Goal: Task Accomplishment & Management: Complete application form

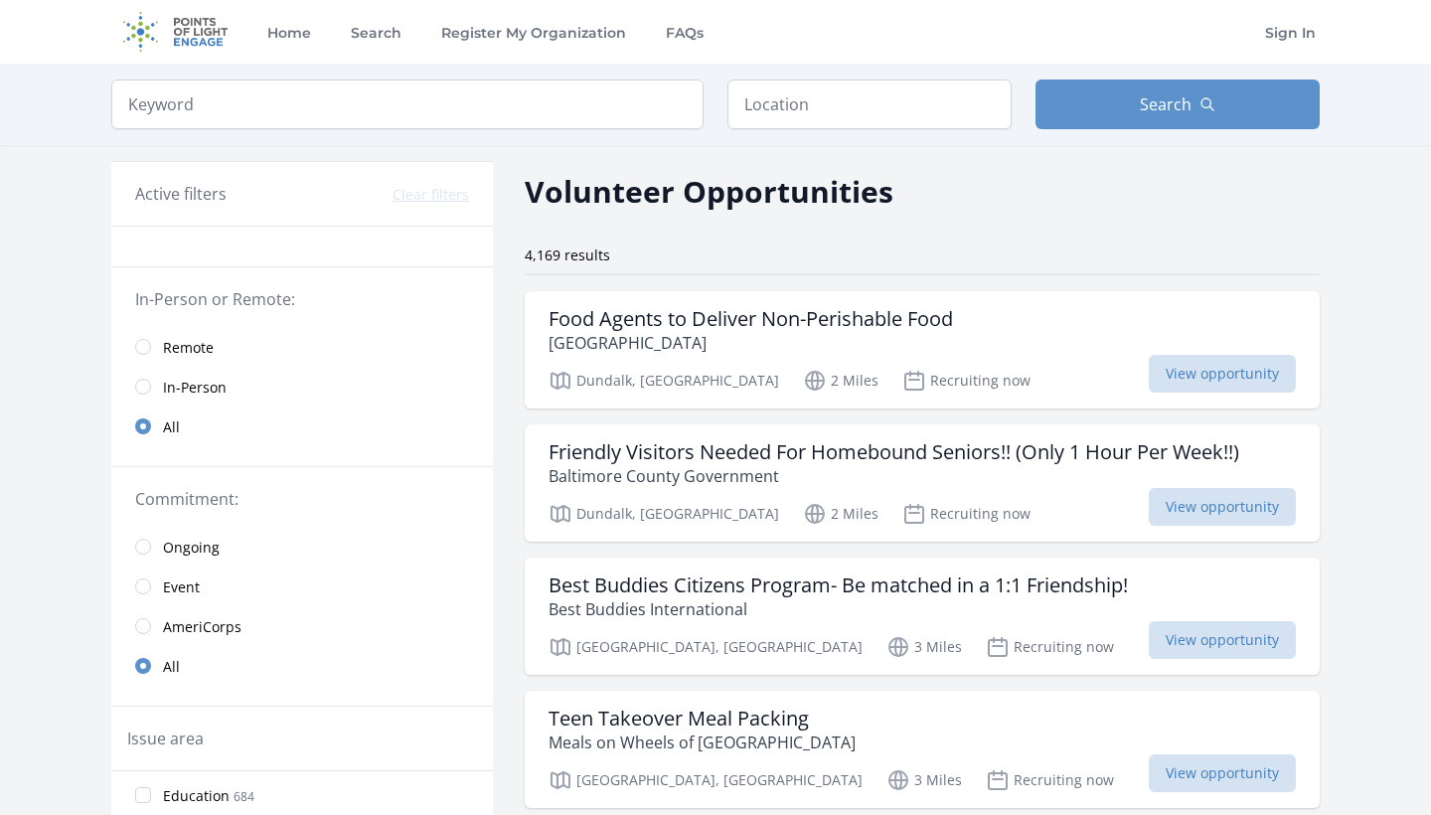
click at [185, 344] on span "Remote" at bounding box center [188, 348] width 51 height 20
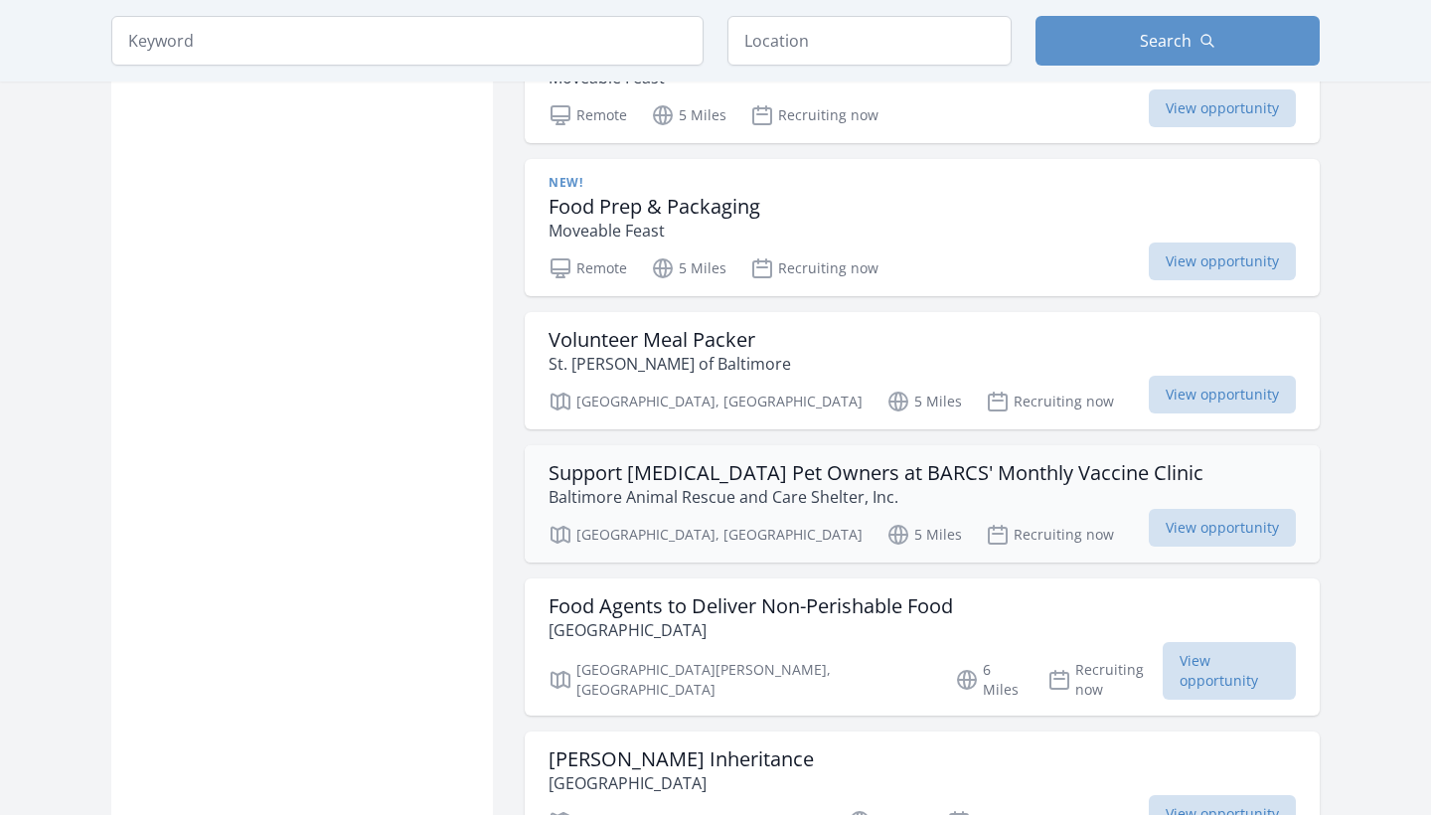
scroll to position [1811, 0]
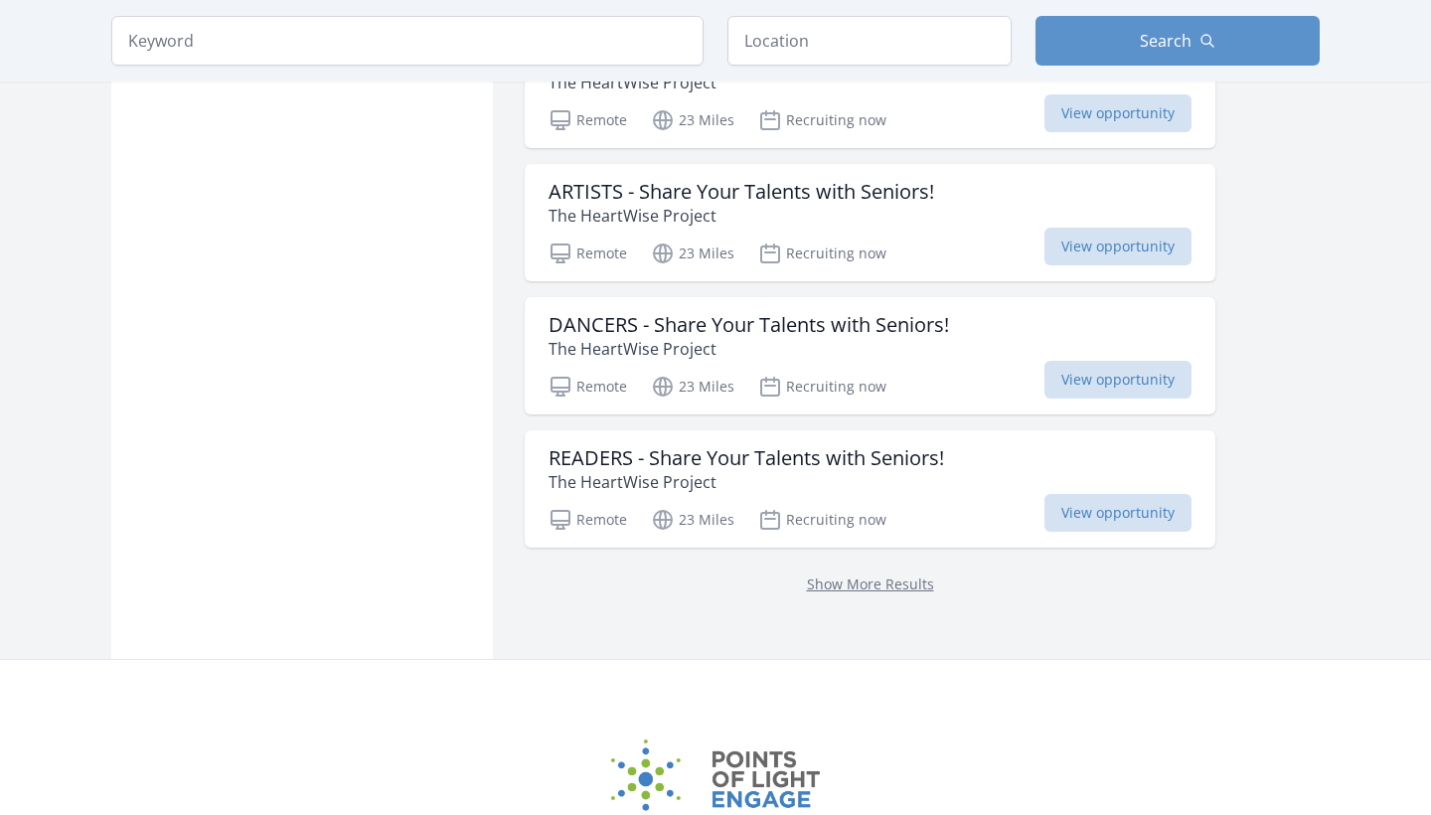
scroll to position [2395, 0]
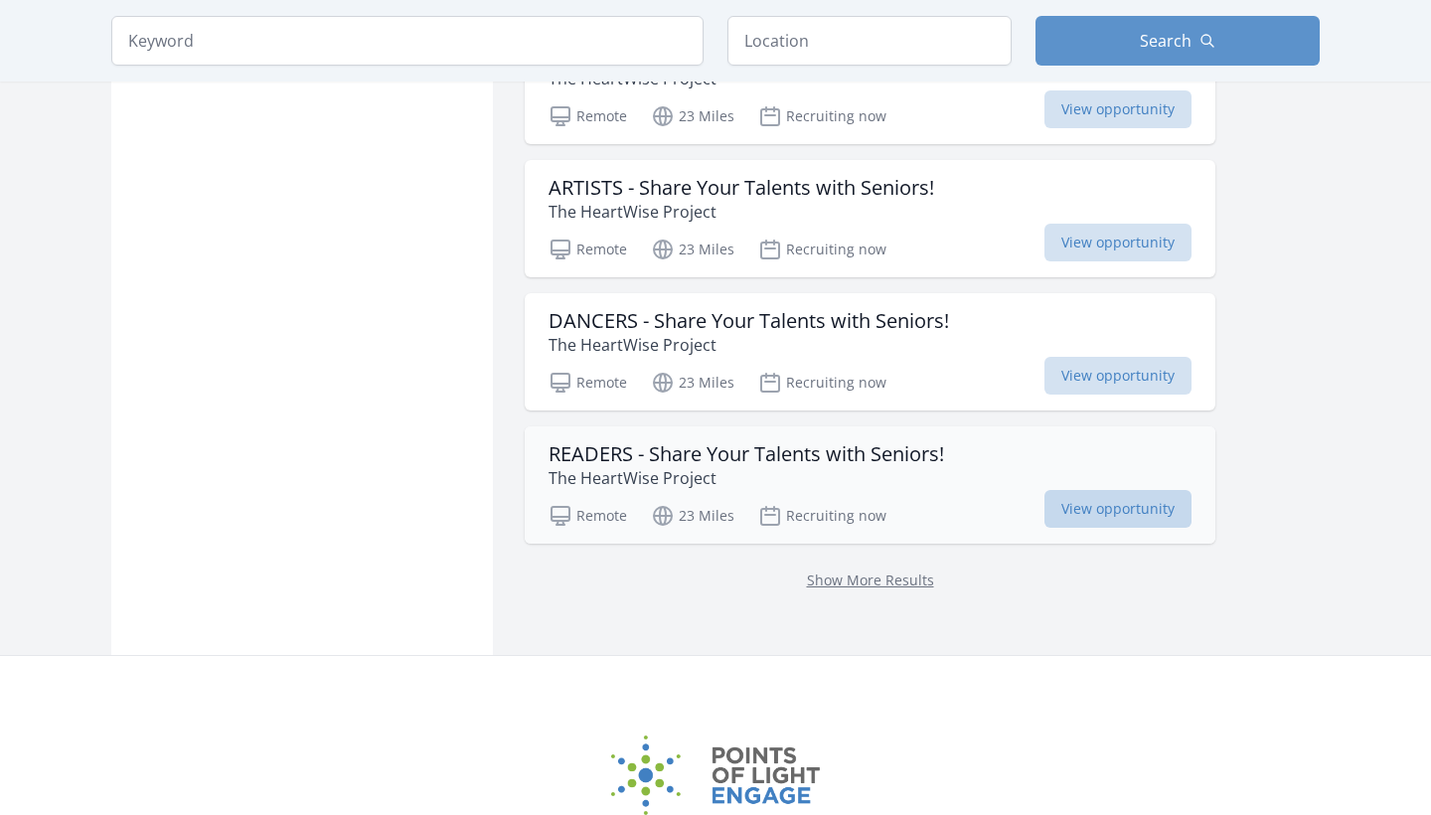
click at [1094, 507] on span "View opportunity" at bounding box center [1117, 509] width 147 height 38
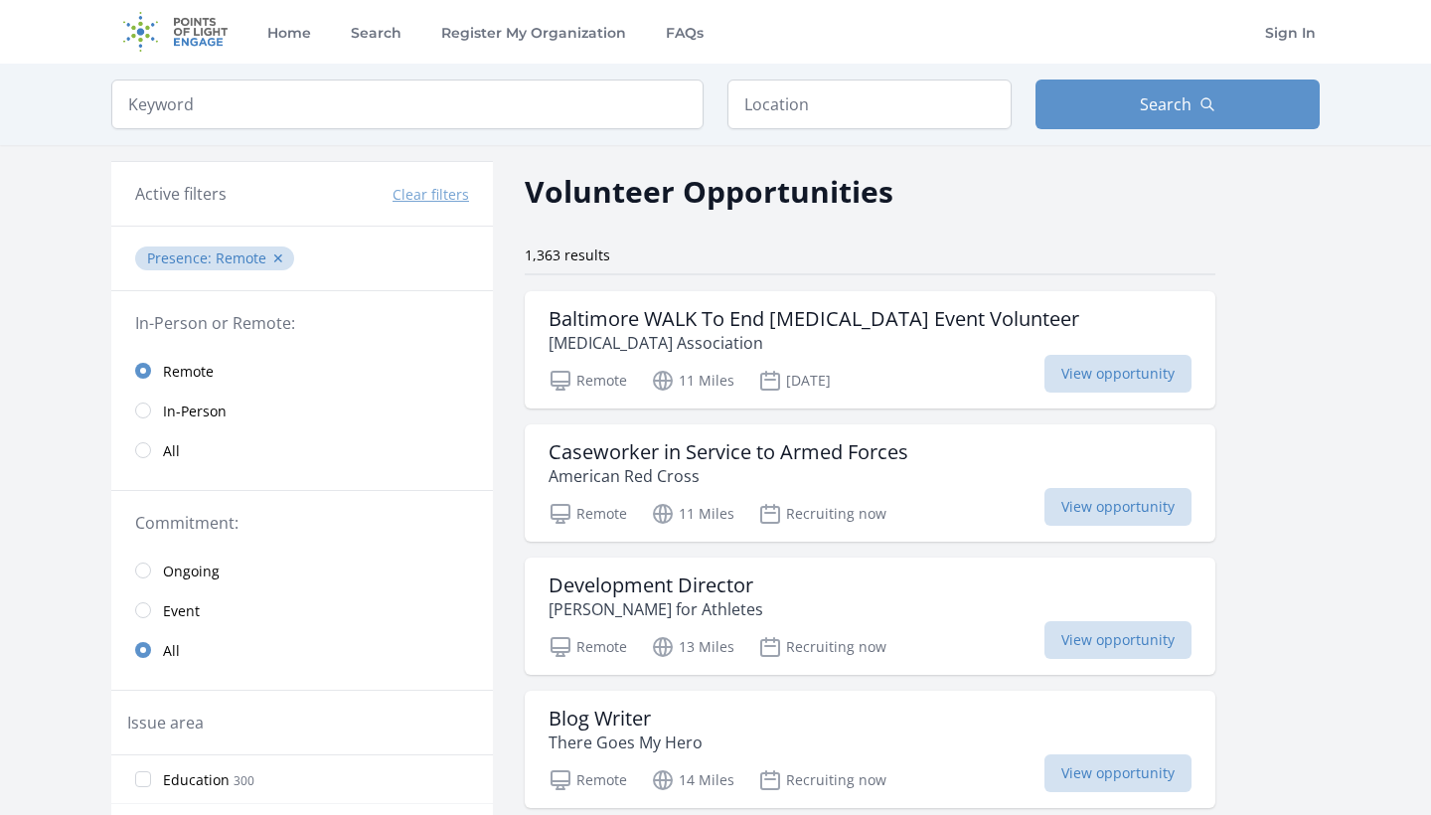
scroll to position [0, 0]
click at [144, 453] on input "radio" at bounding box center [143, 450] width 16 height 16
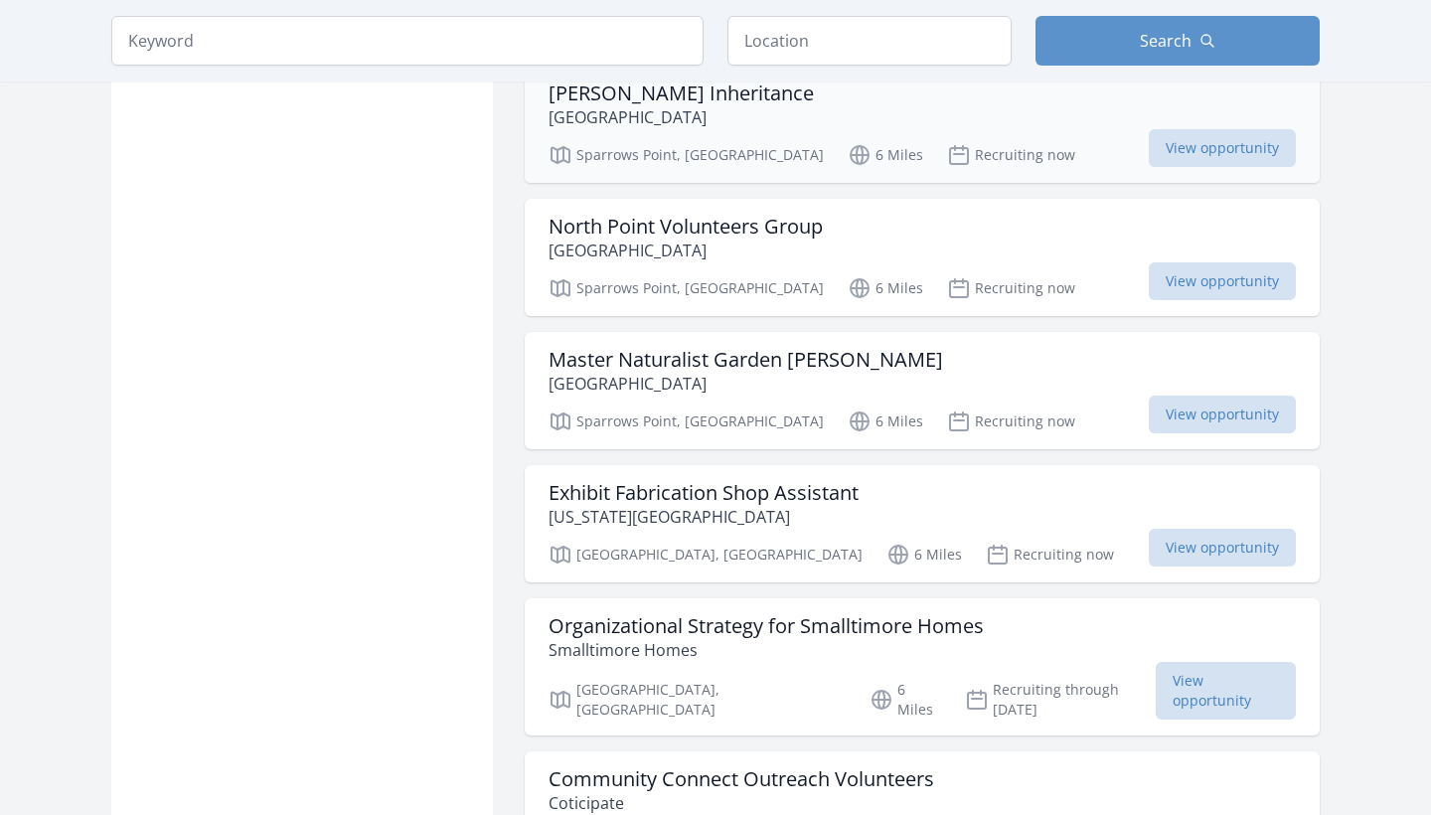
scroll to position [2187, 0]
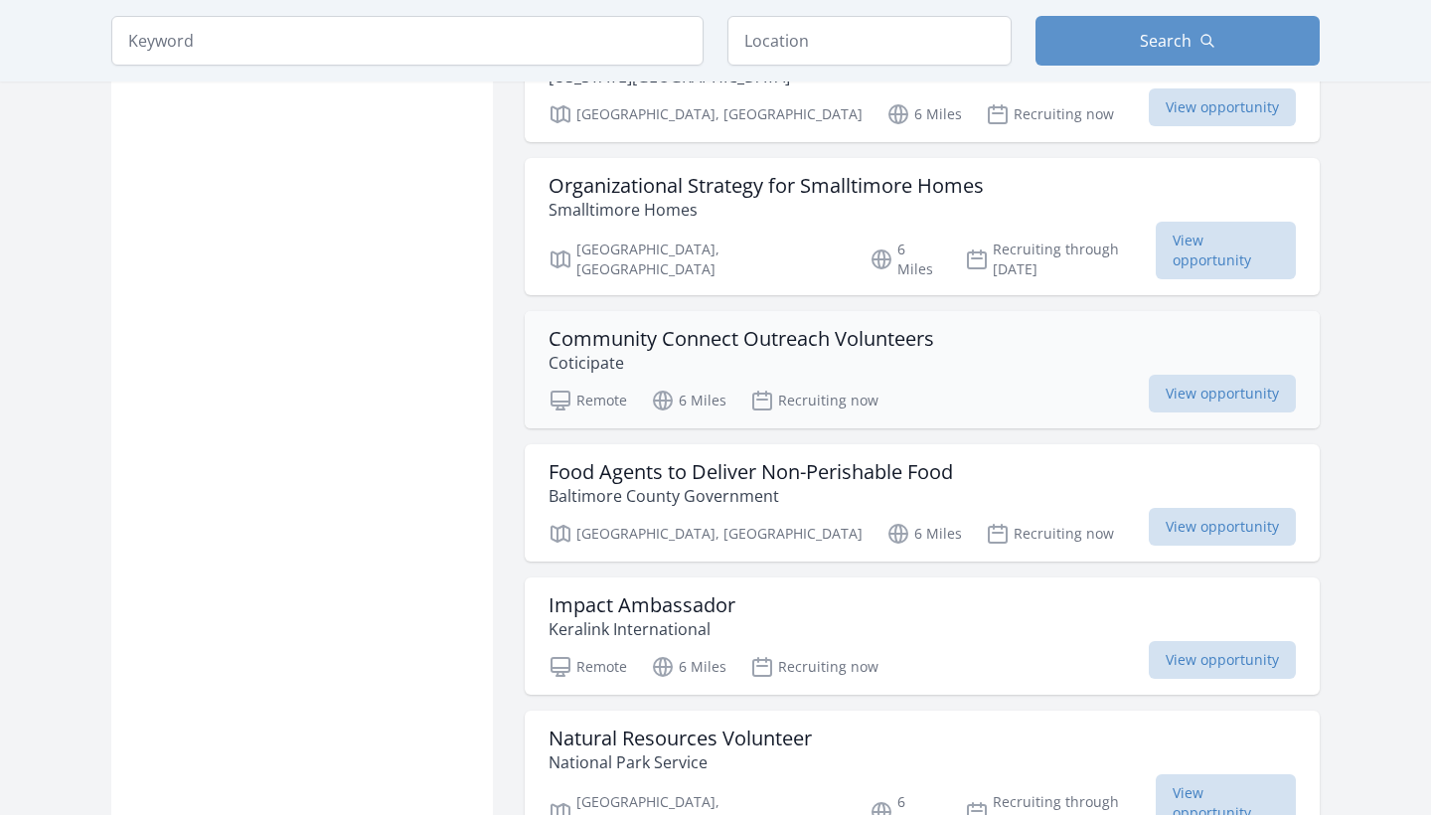
scroll to position [2616, 0]
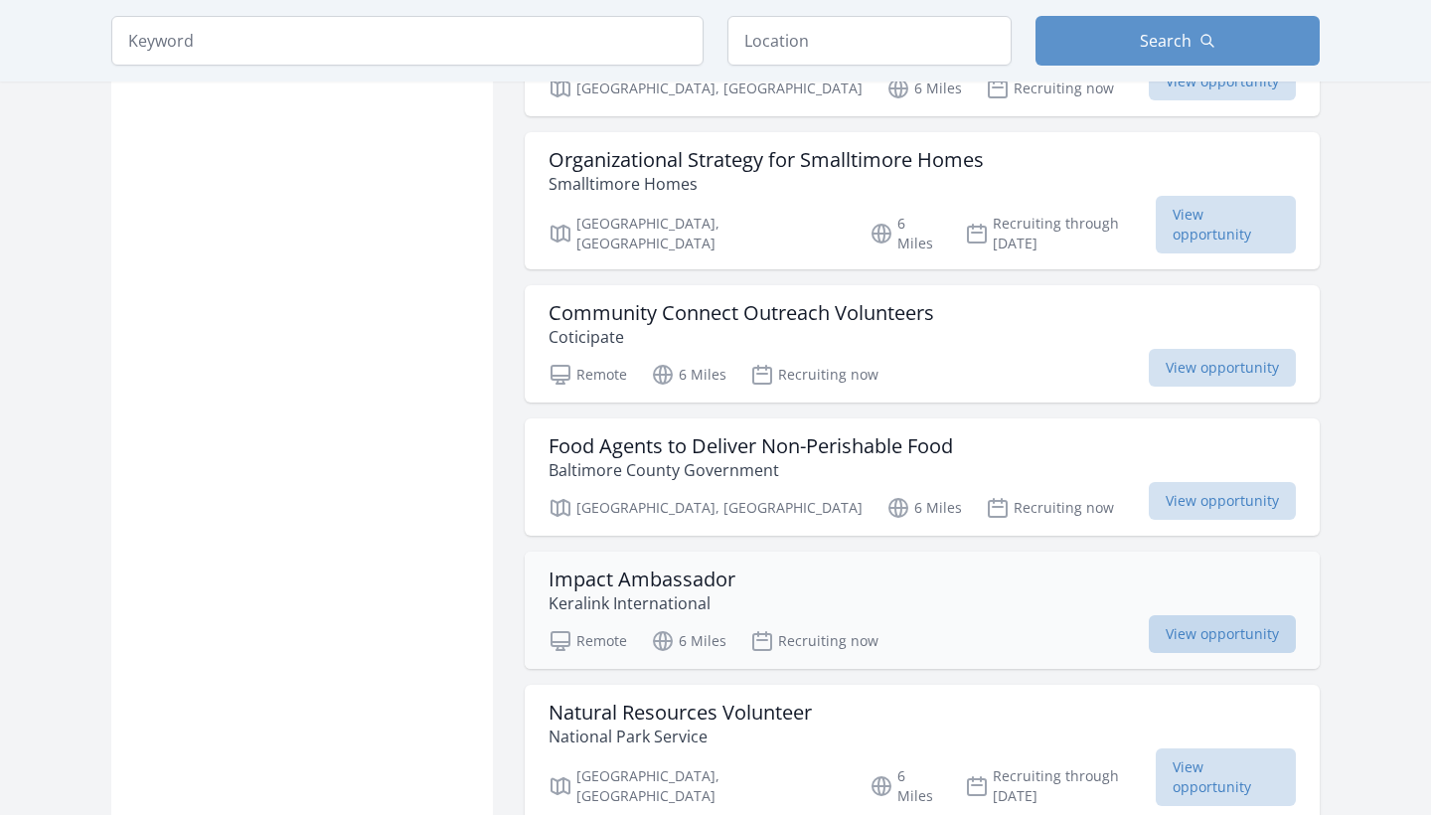
click at [1205, 615] on span "View opportunity" at bounding box center [1222, 634] width 147 height 38
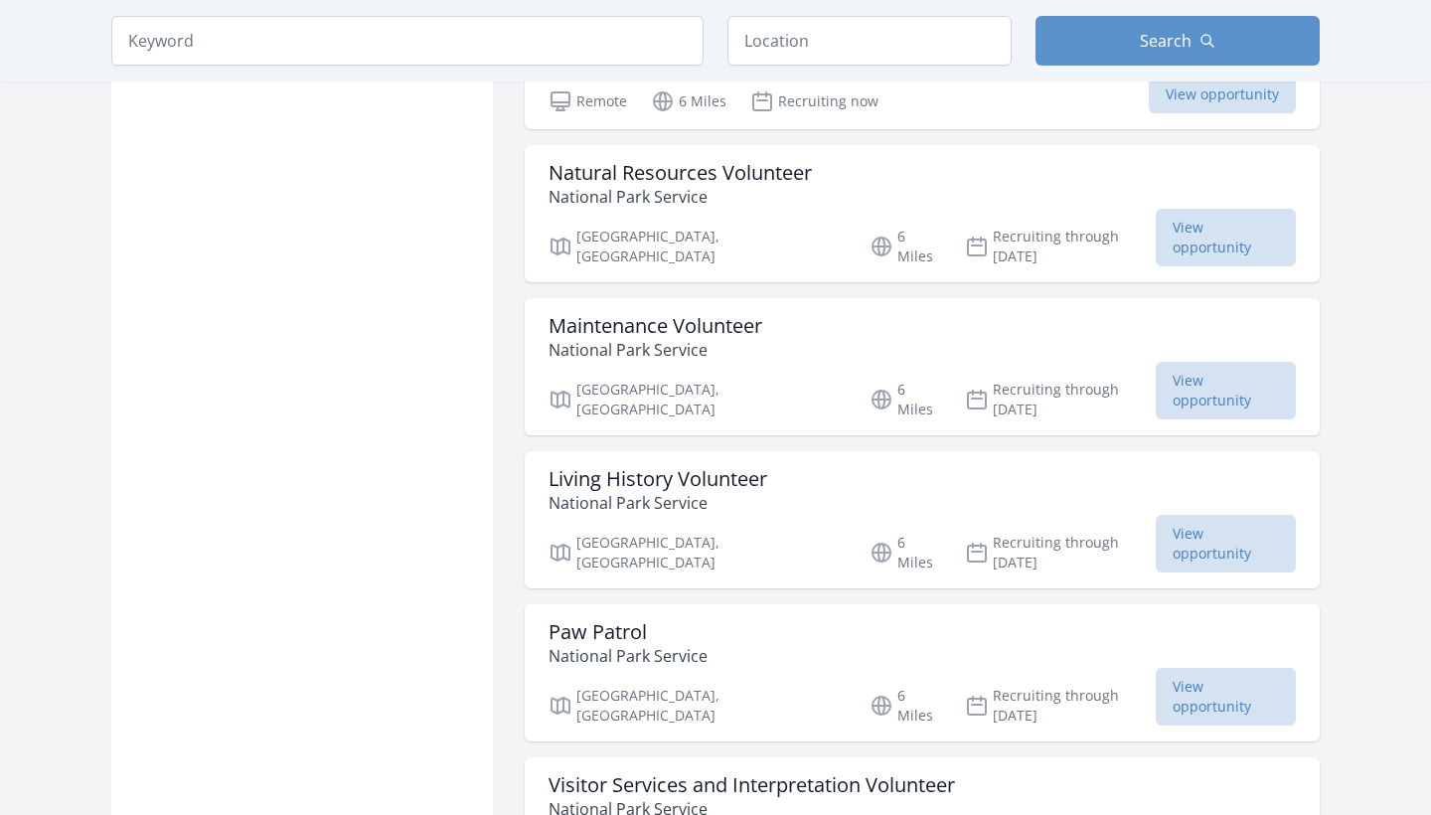
scroll to position [3158, 0]
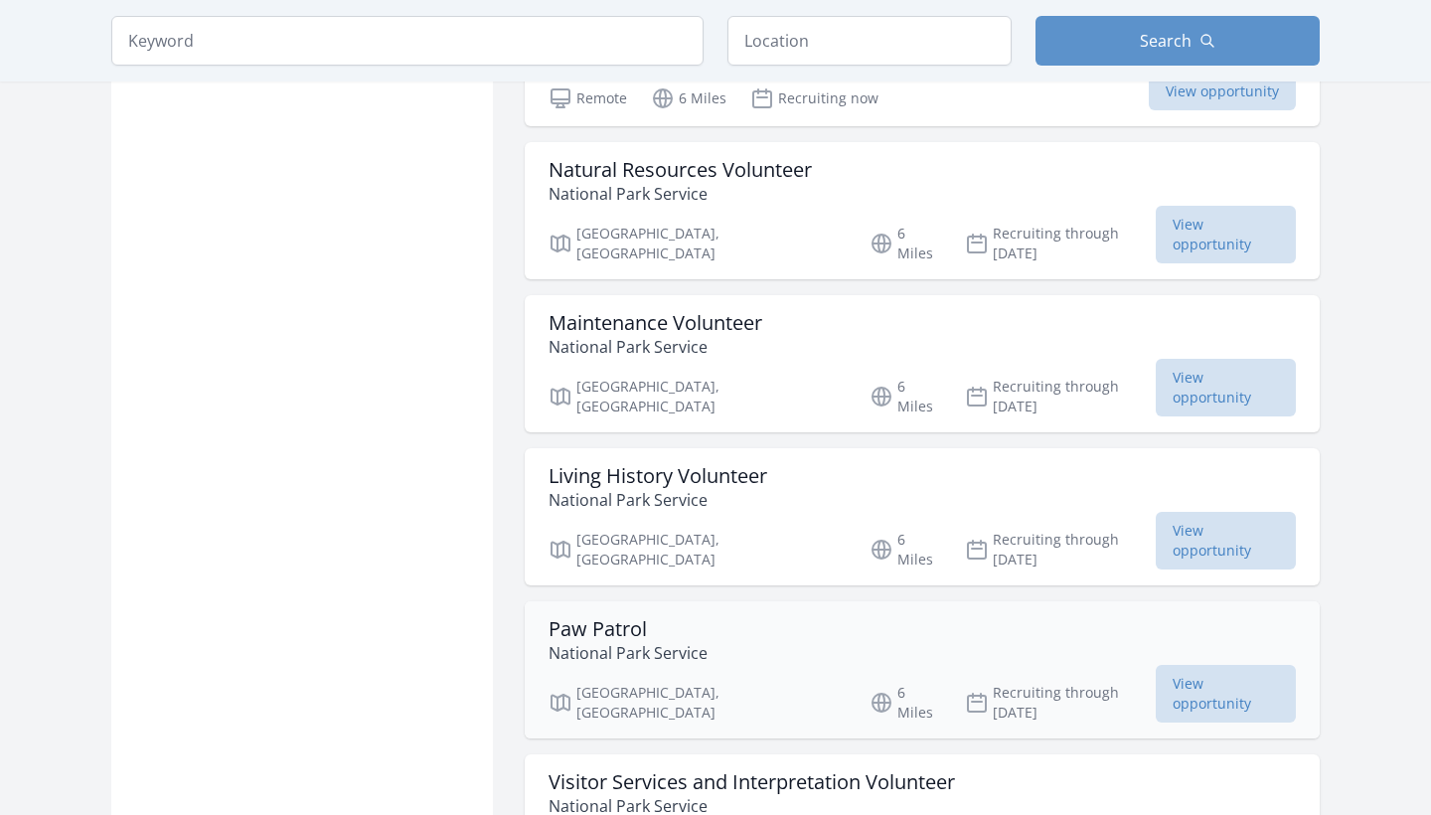
click at [616, 617] on h3 "Paw Patrol" at bounding box center [628, 629] width 159 height 24
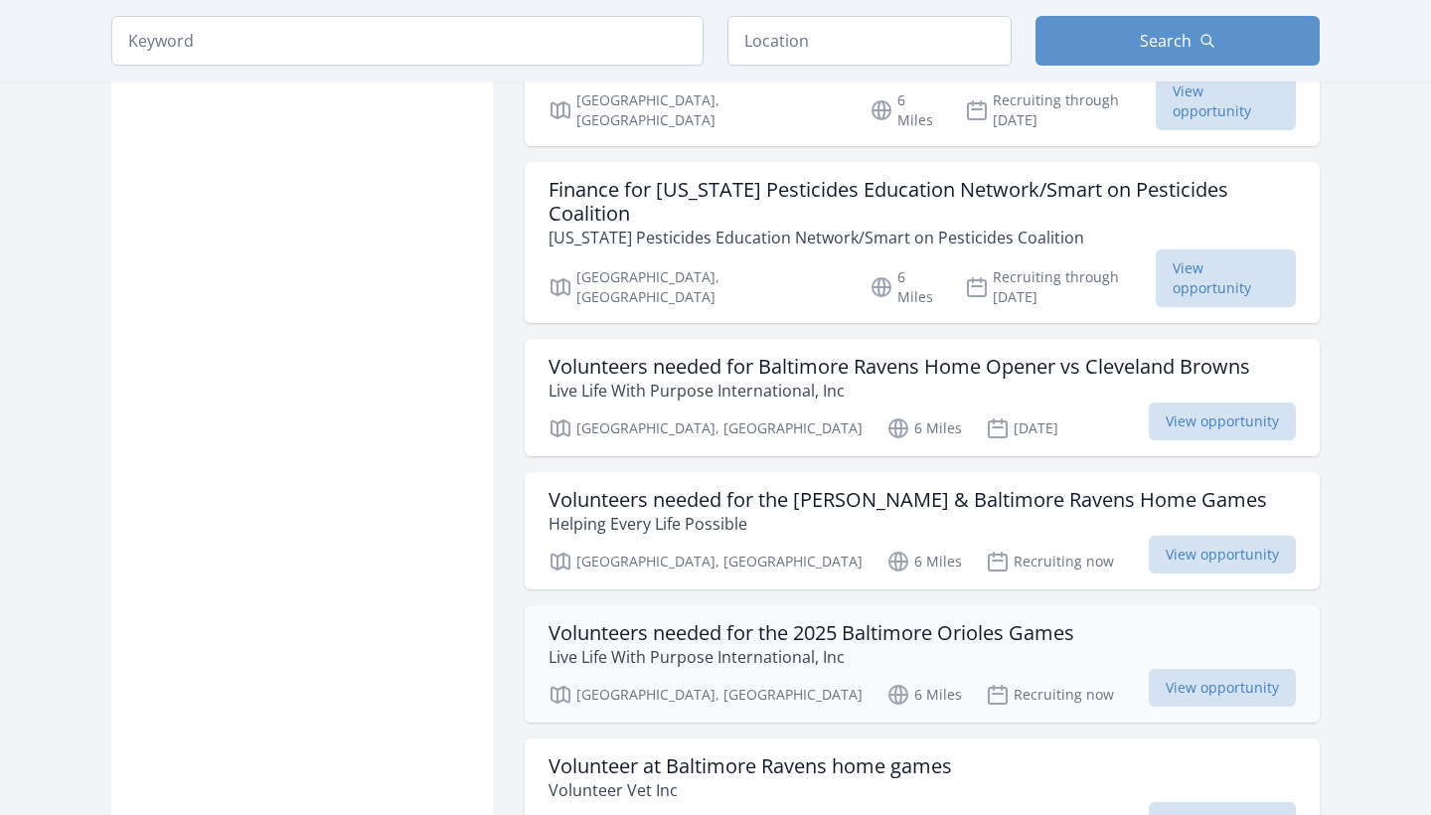
scroll to position [3884, 0]
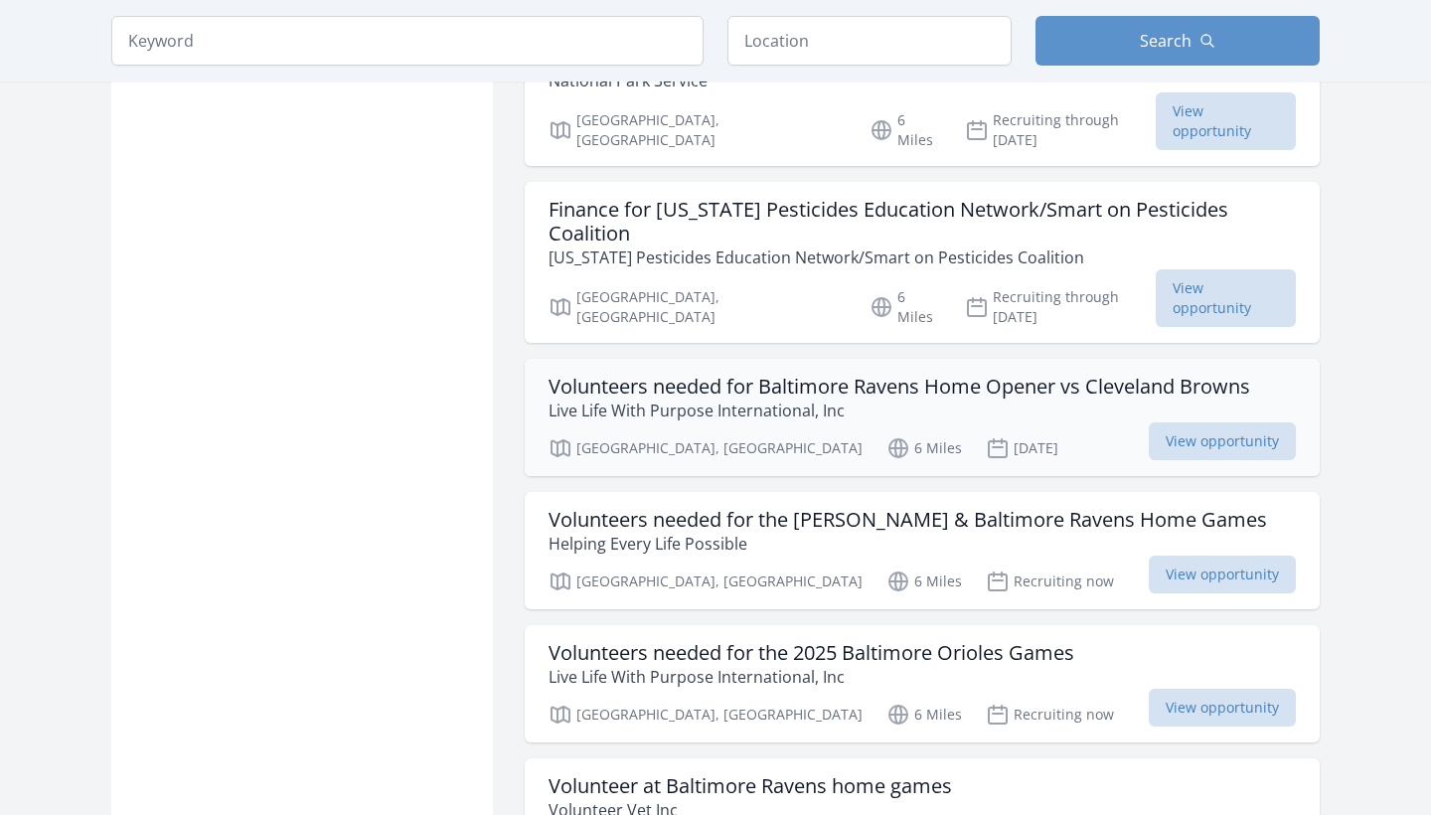
click at [702, 399] on p "Live Life With Purpose International, Inc" at bounding box center [900, 411] width 702 height 24
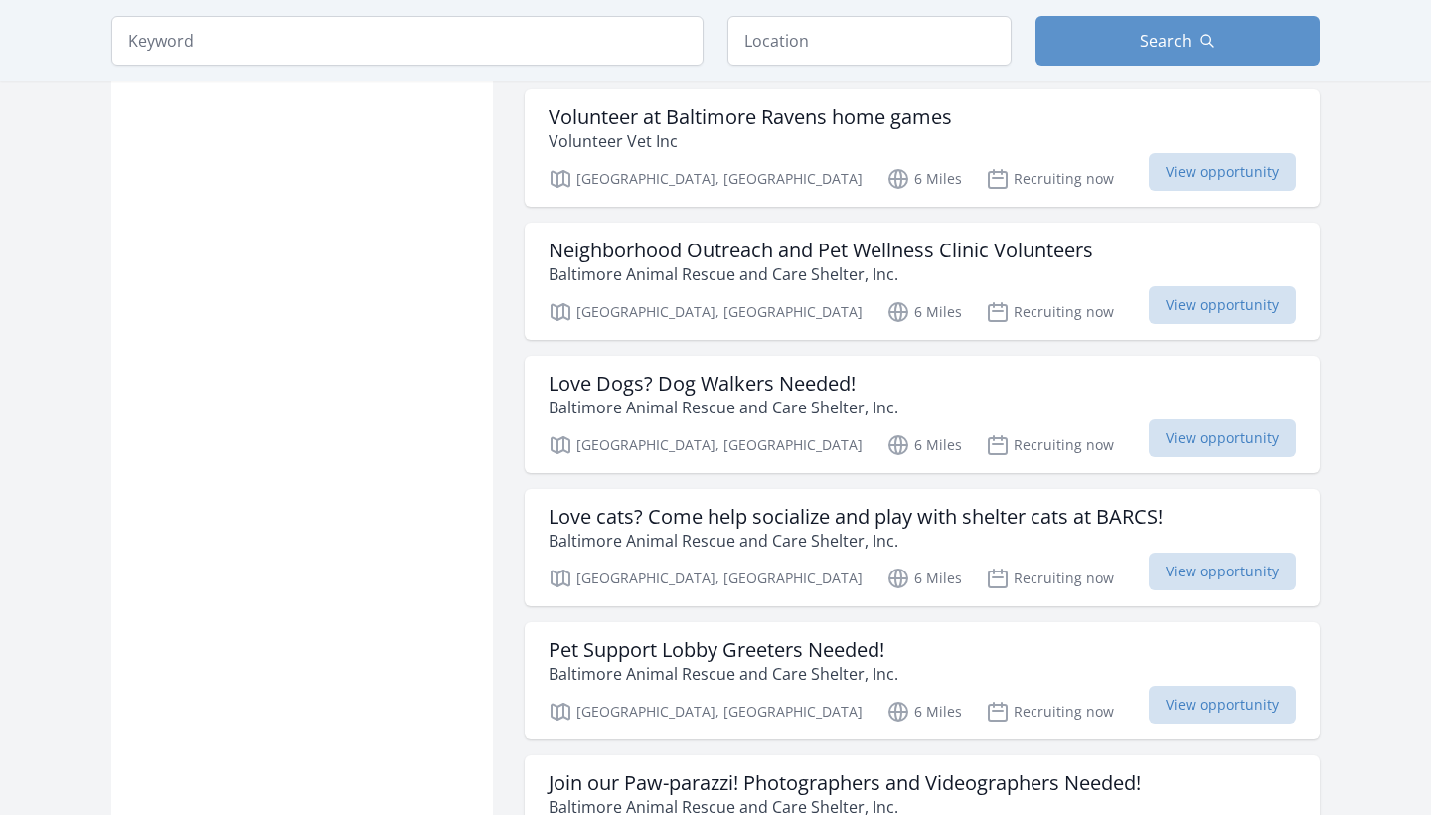
scroll to position [4563, 0]
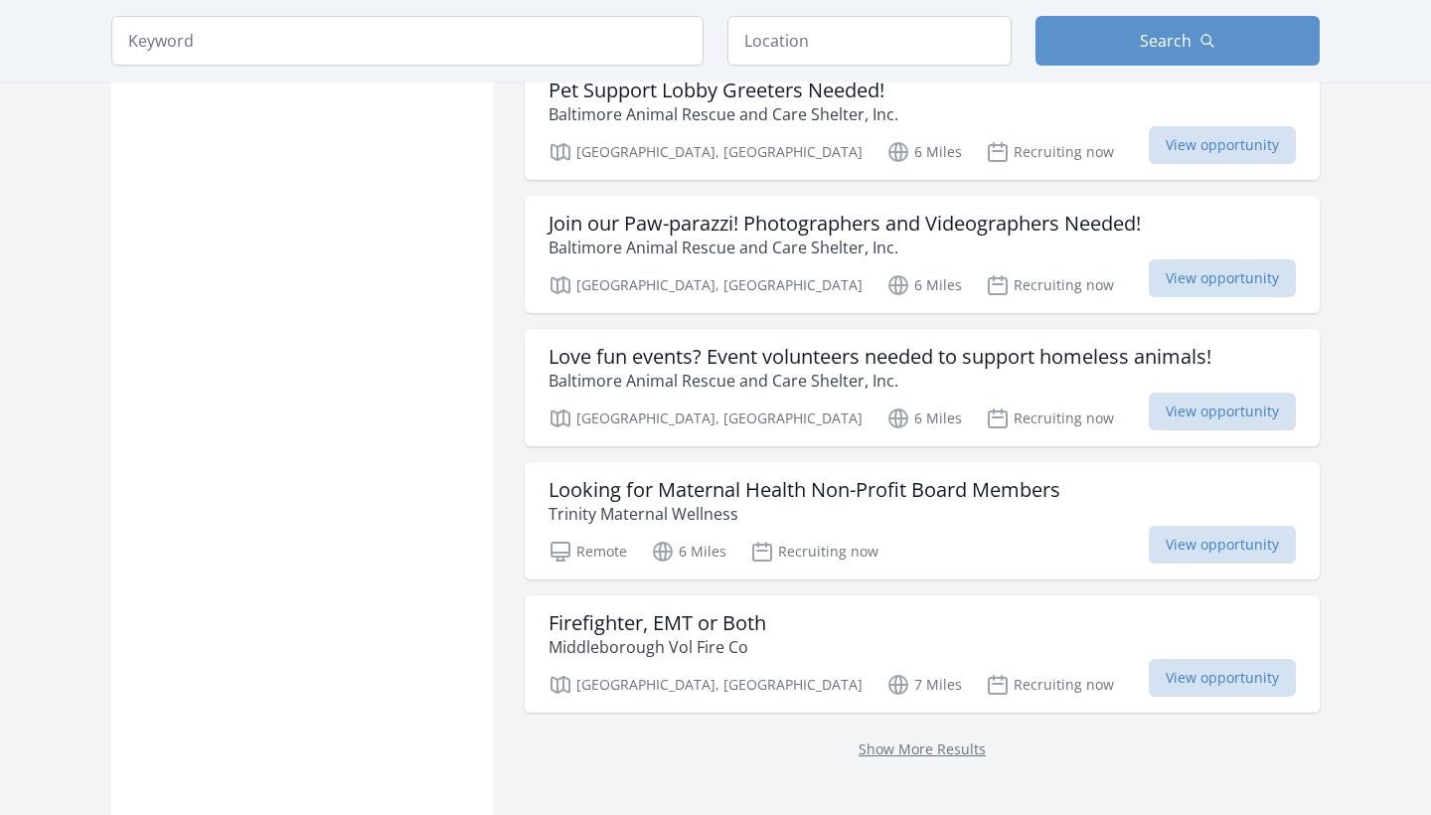
scroll to position [5123, 0]
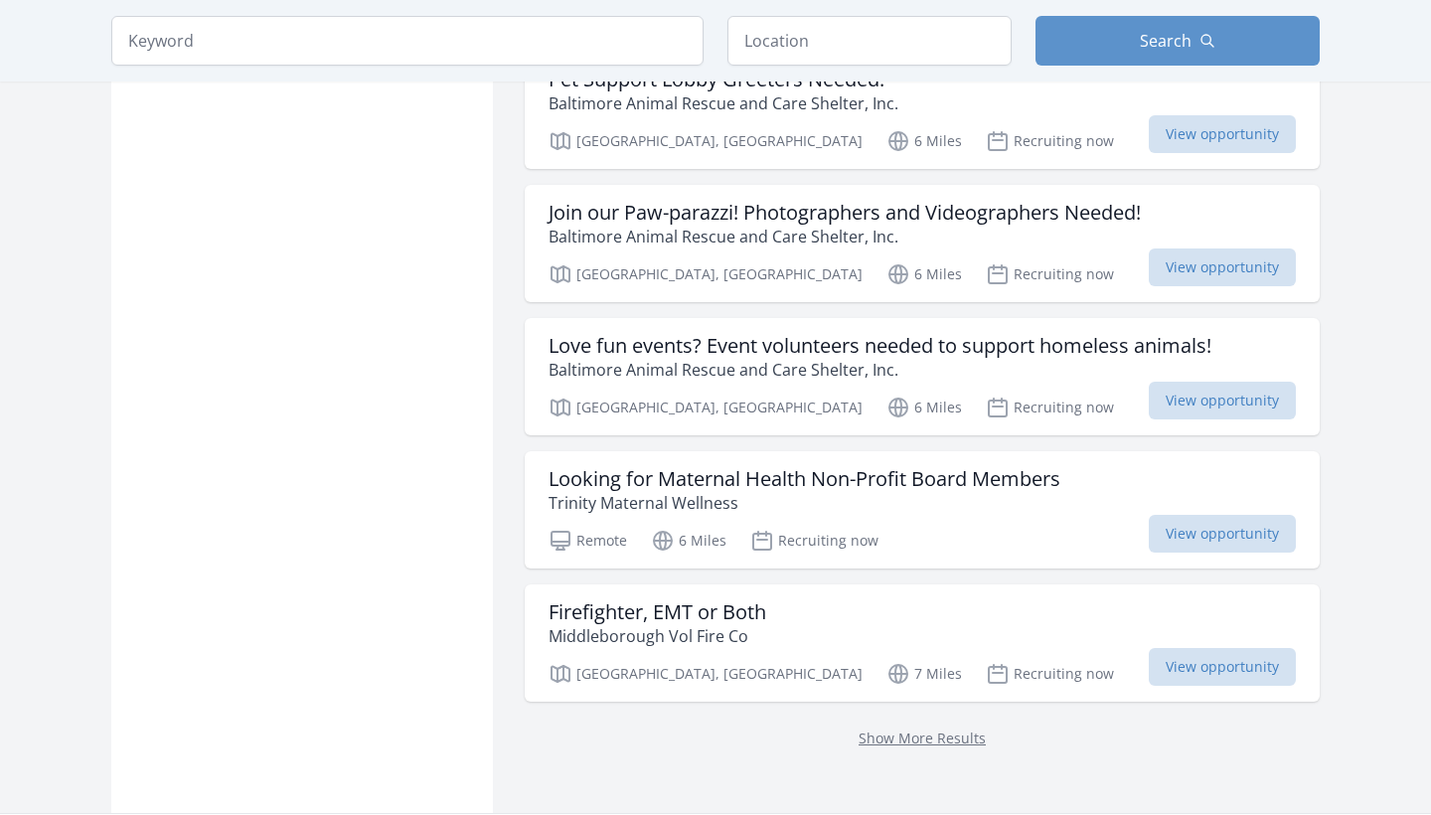
click at [884, 702] on div "Show More Results" at bounding box center [922, 738] width 795 height 72
click at [884, 728] on link "Show More Results" at bounding box center [922, 737] width 127 height 19
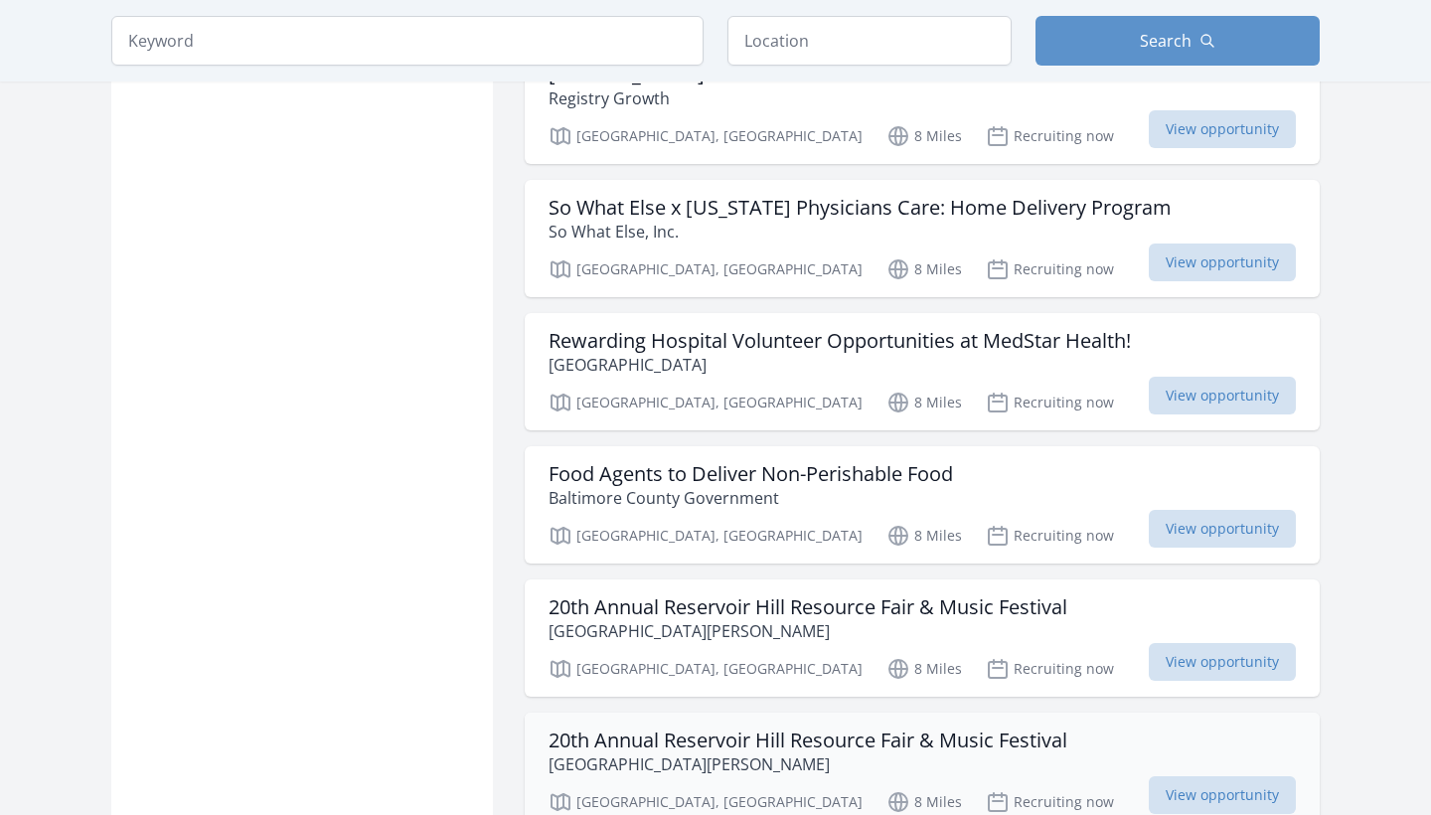
scroll to position [6458, 0]
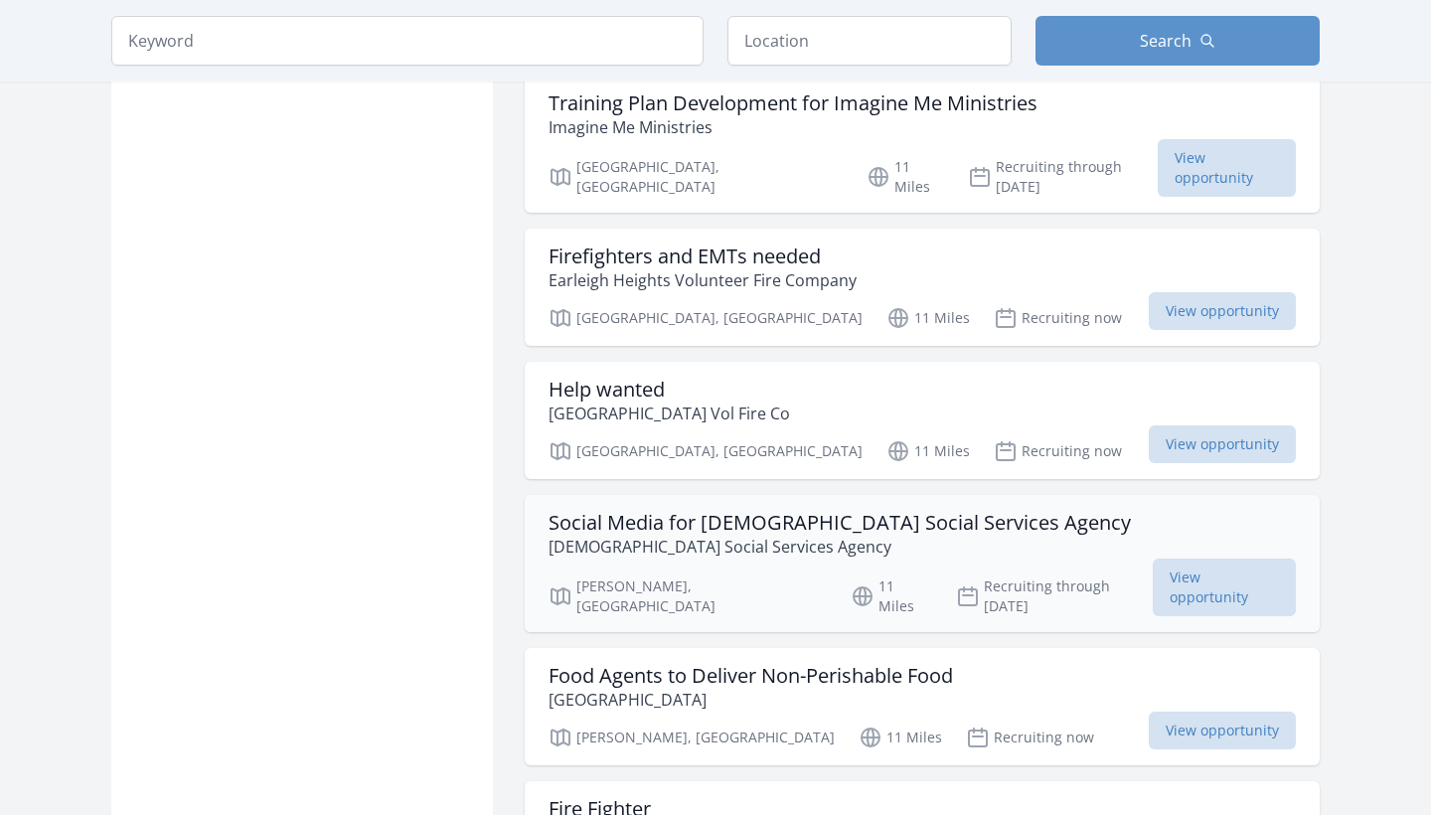
scroll to position [9549, 0]
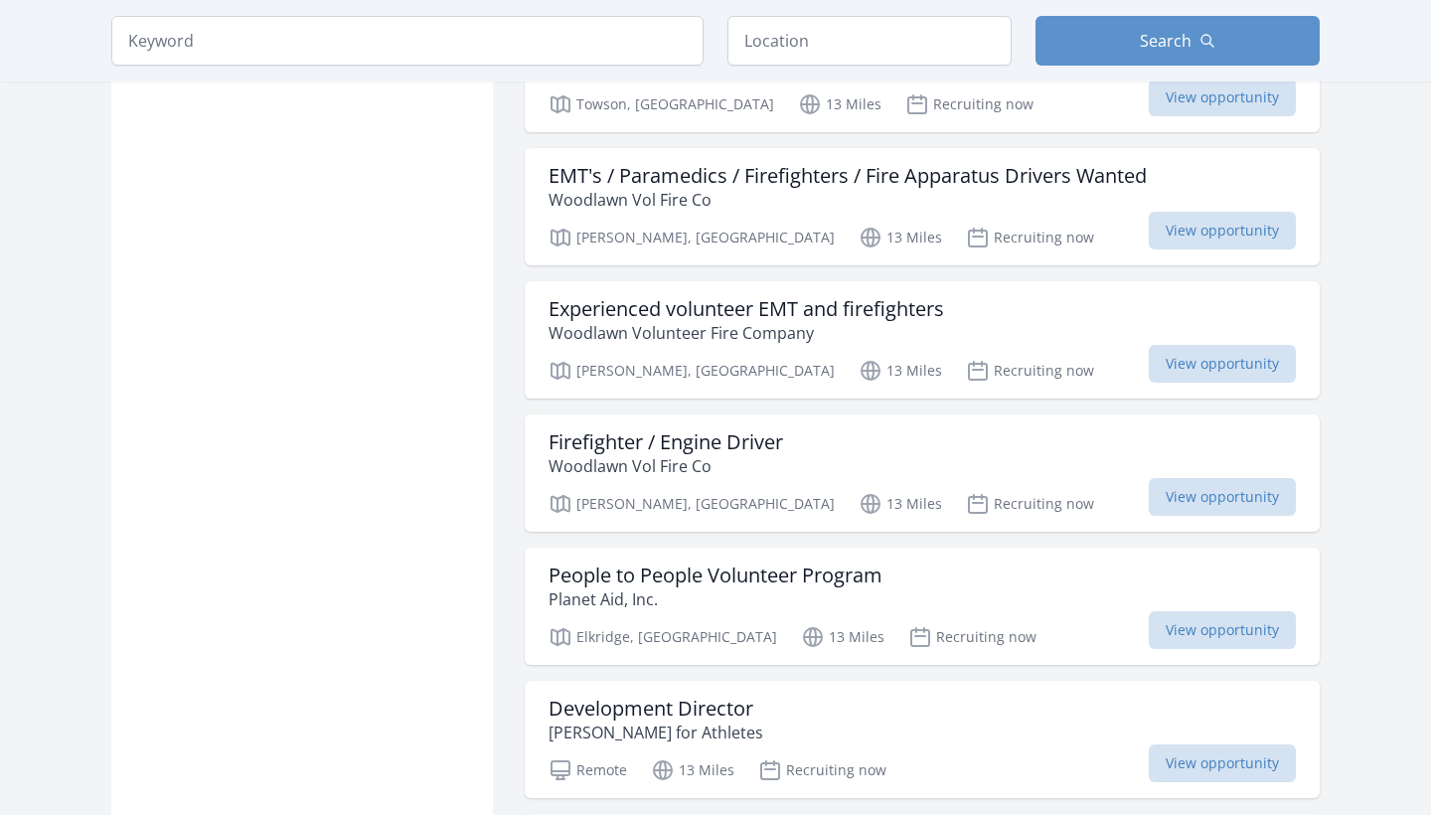
scroll to position [12145, 0]
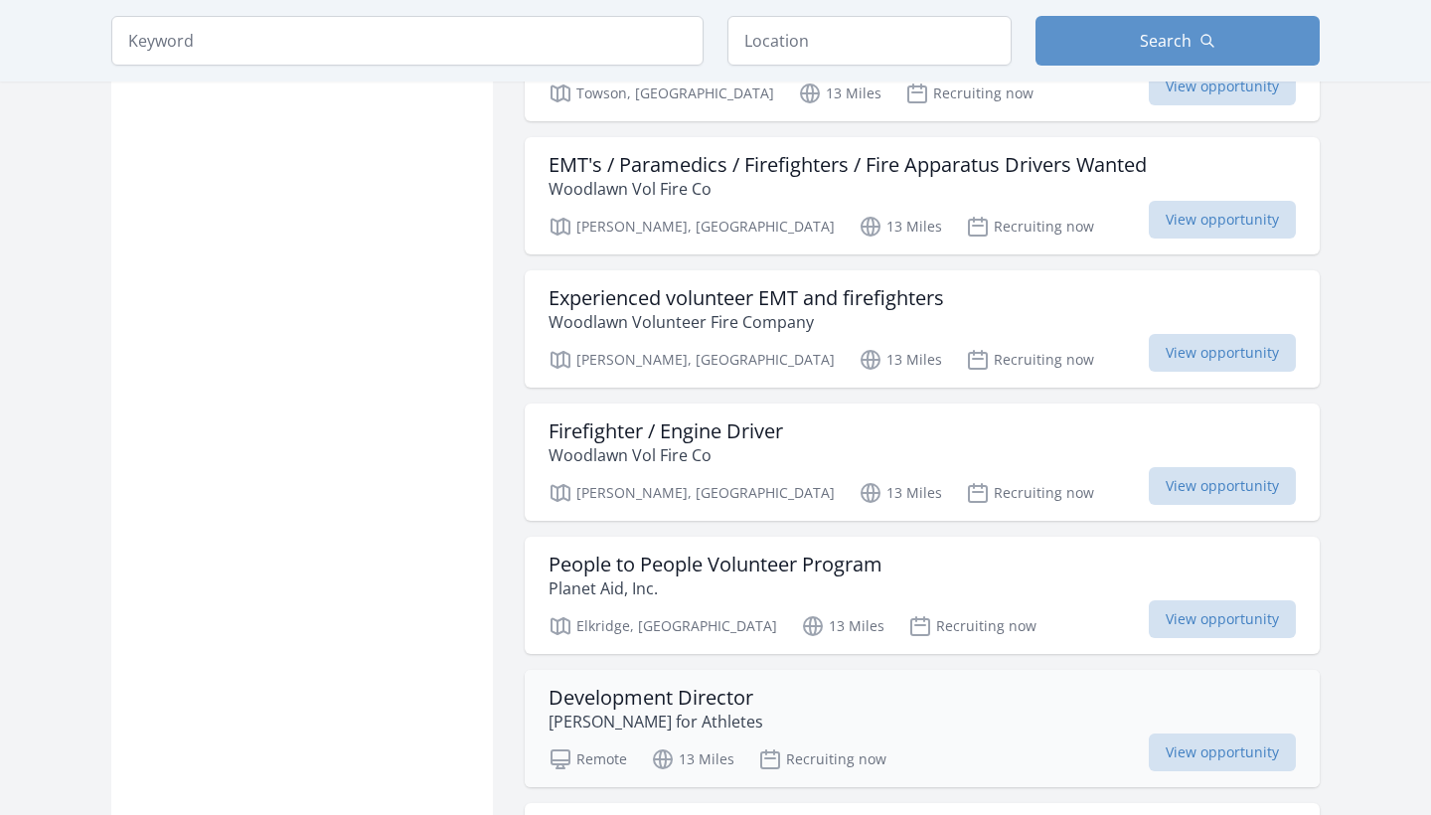
click at [698, 686] on h3 "Development Director" at bounding box center [656, 698] width 215 height 24
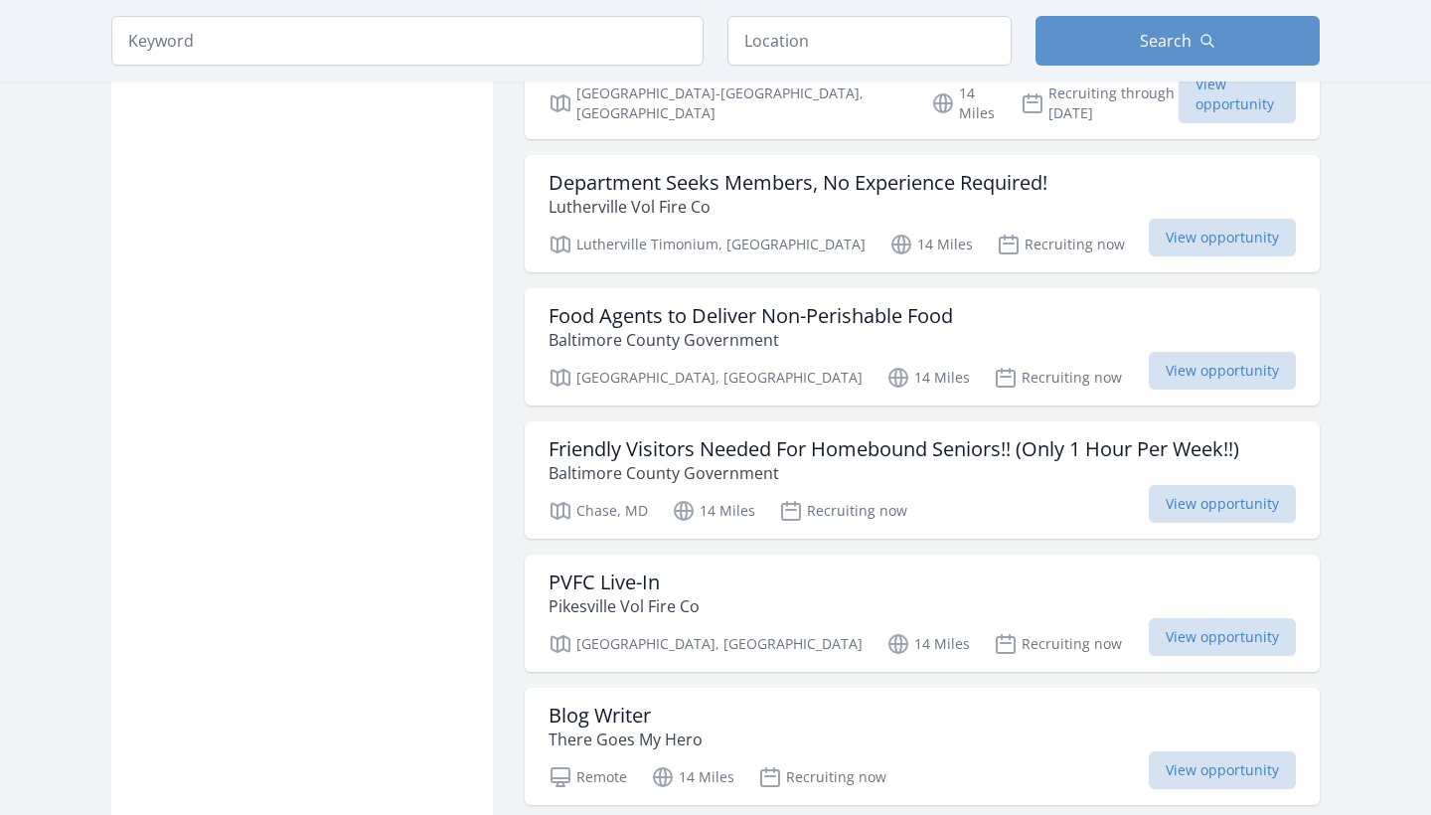
scroll to position [13012, 0]
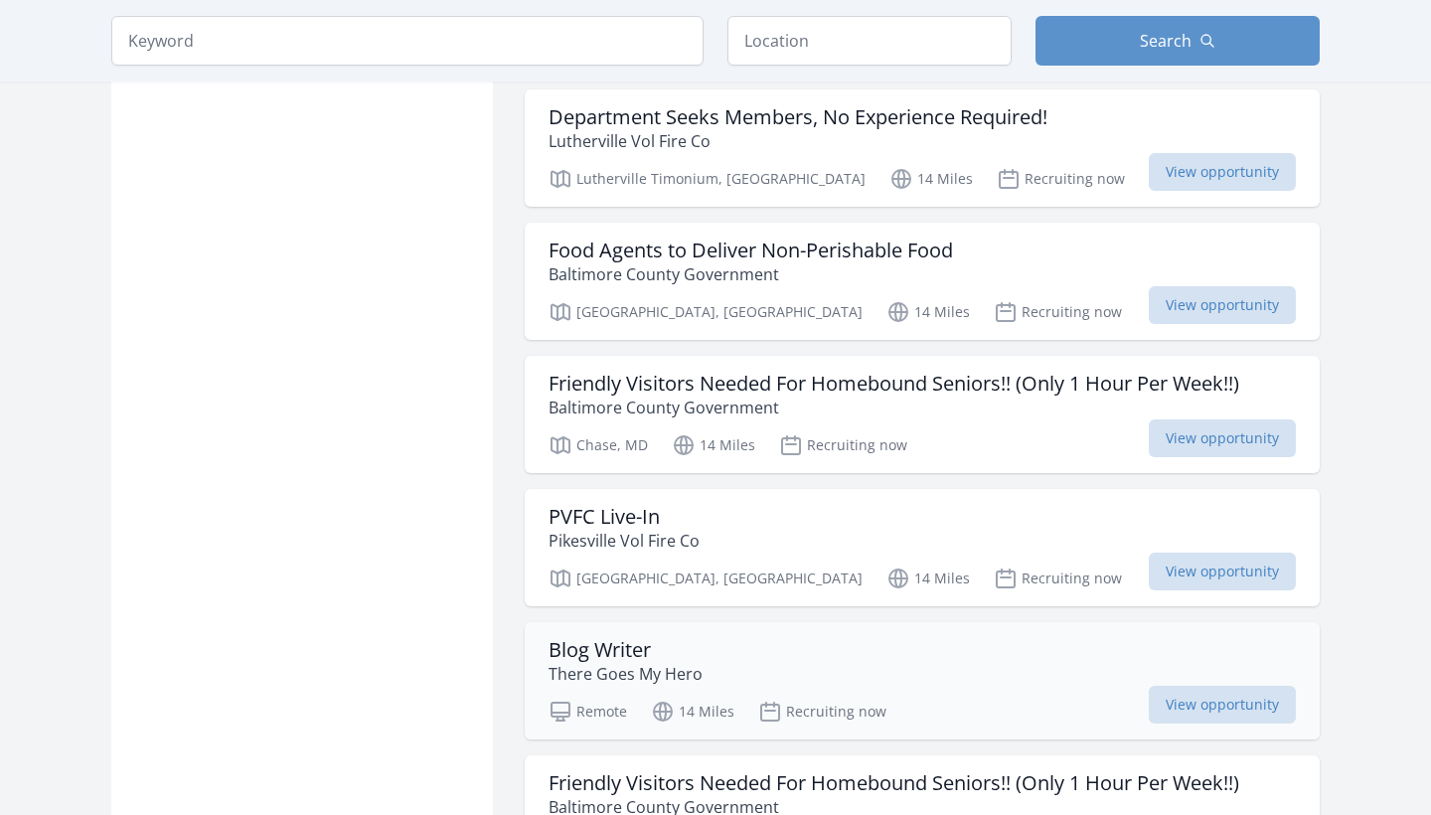
click at [645, 638] on h3 "Blog Writer" at bounding box center [626, 650] width 154 height 24
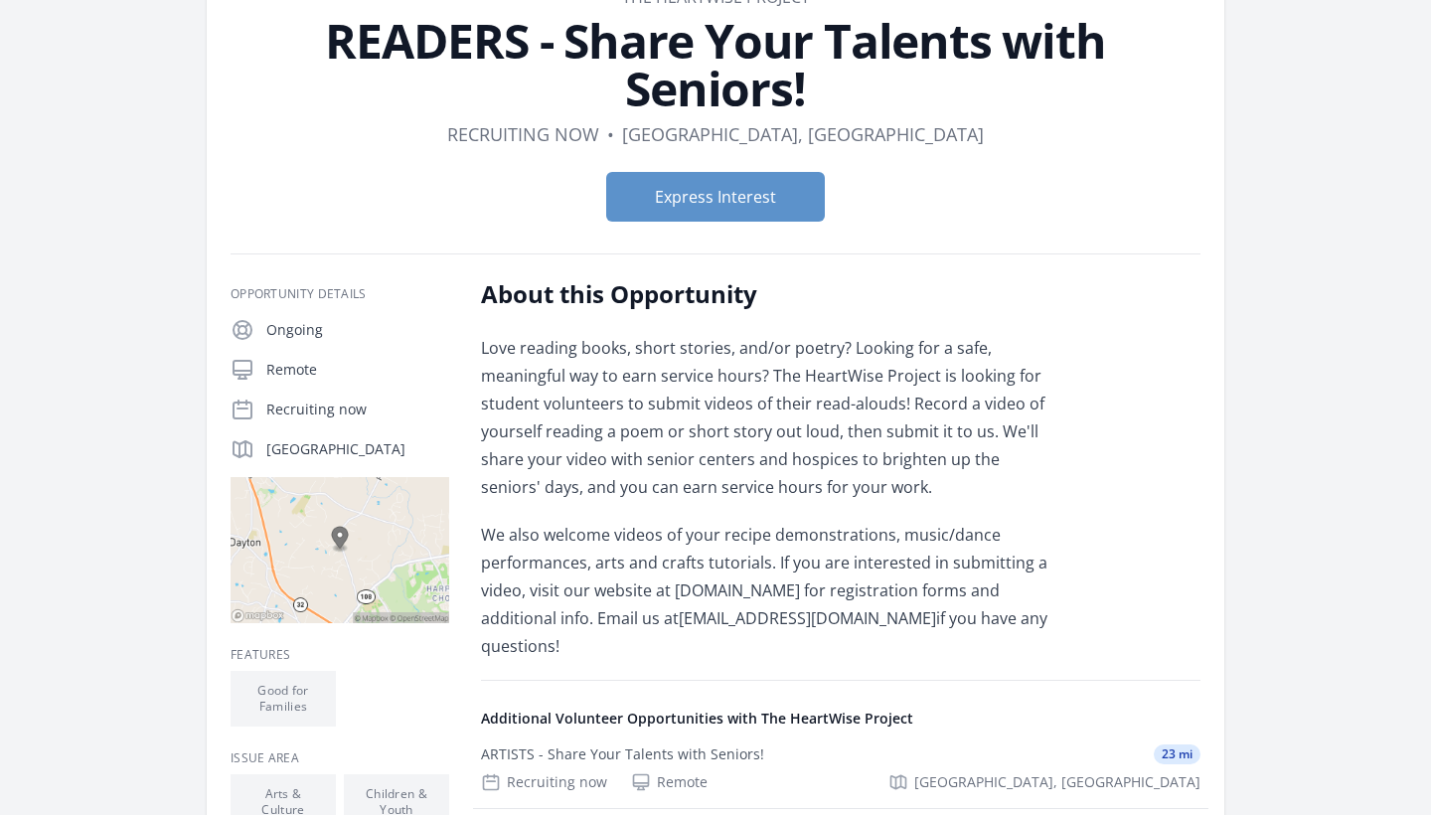
scroll to position [134, 0]
click at [745, 197] on button "Express Interest" at bounding box center [715, 197] width 219 height 50
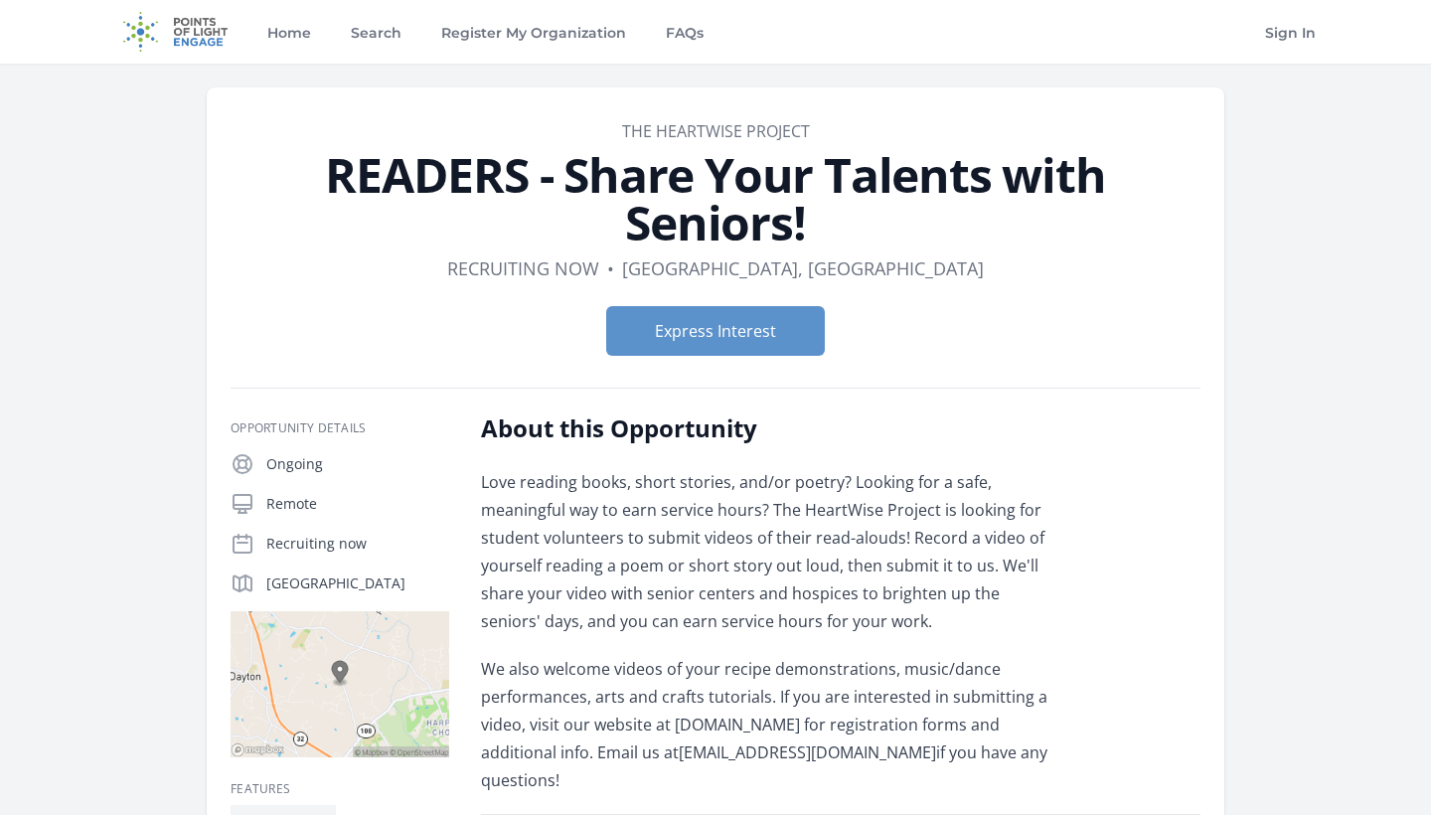
scroll to position [0, 0]
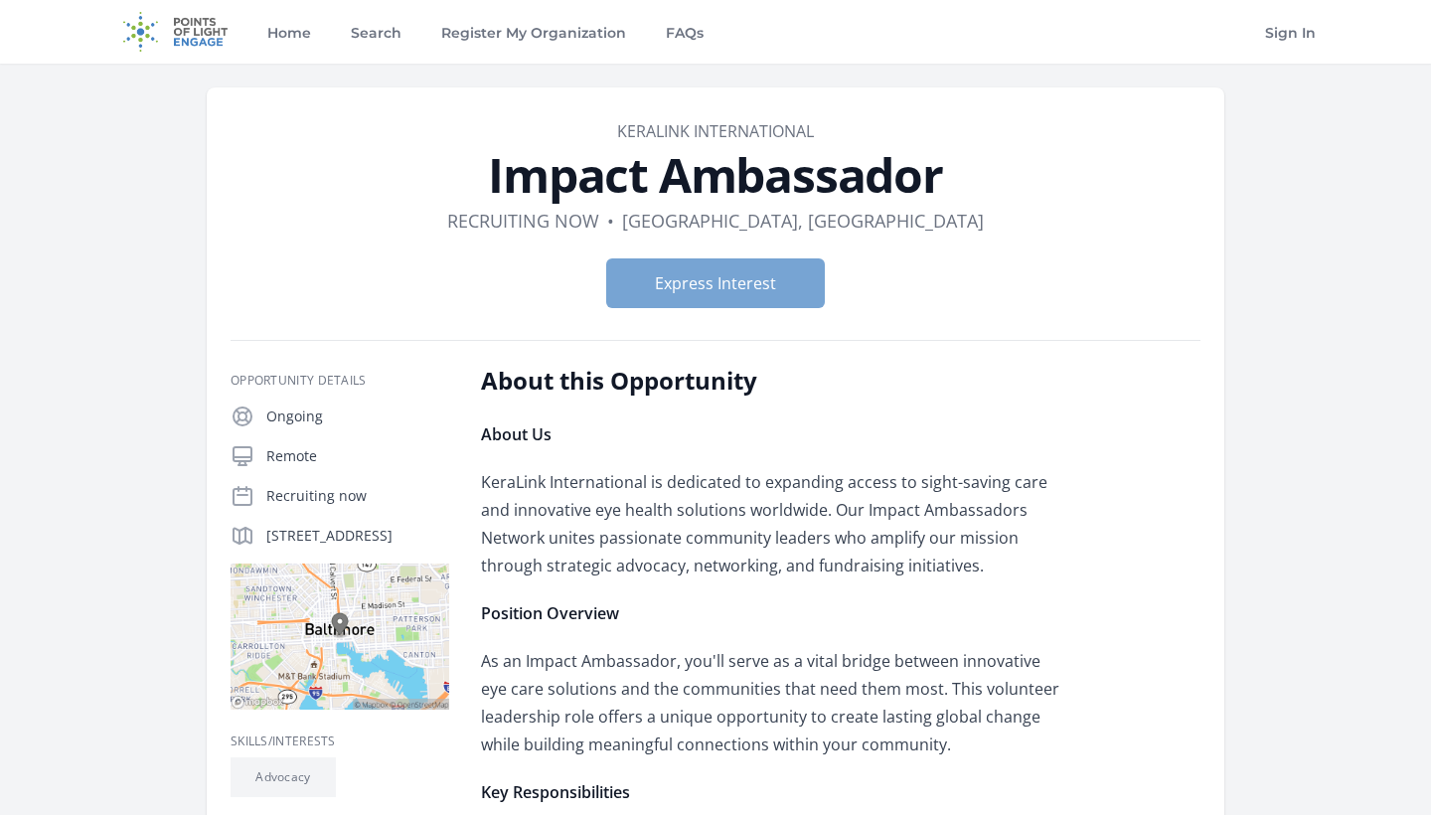
click at [788, 290] on button "Express Interest" at bounding box center [715, 283] width 219 height 50
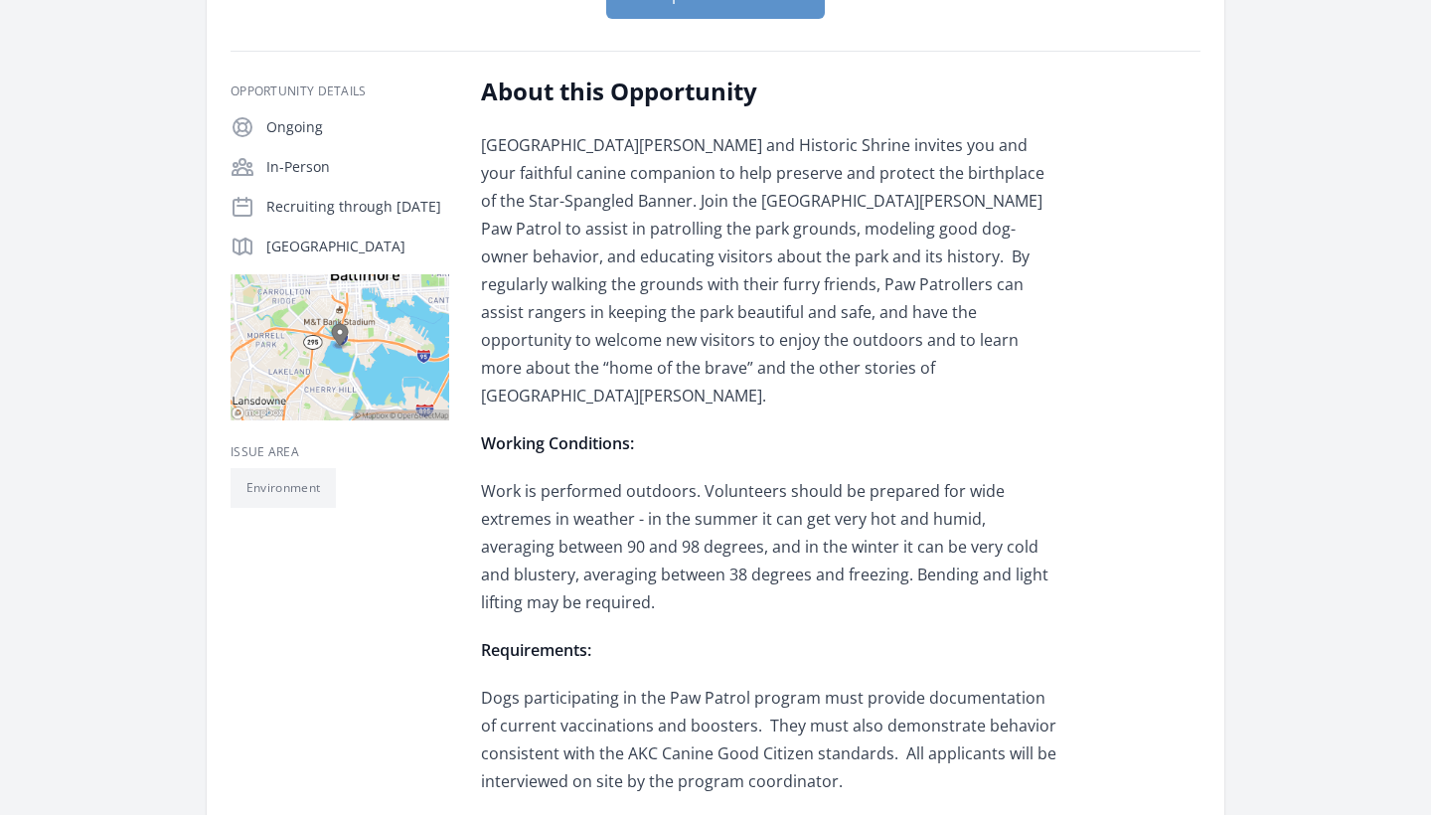
scroll to position [291, 0]
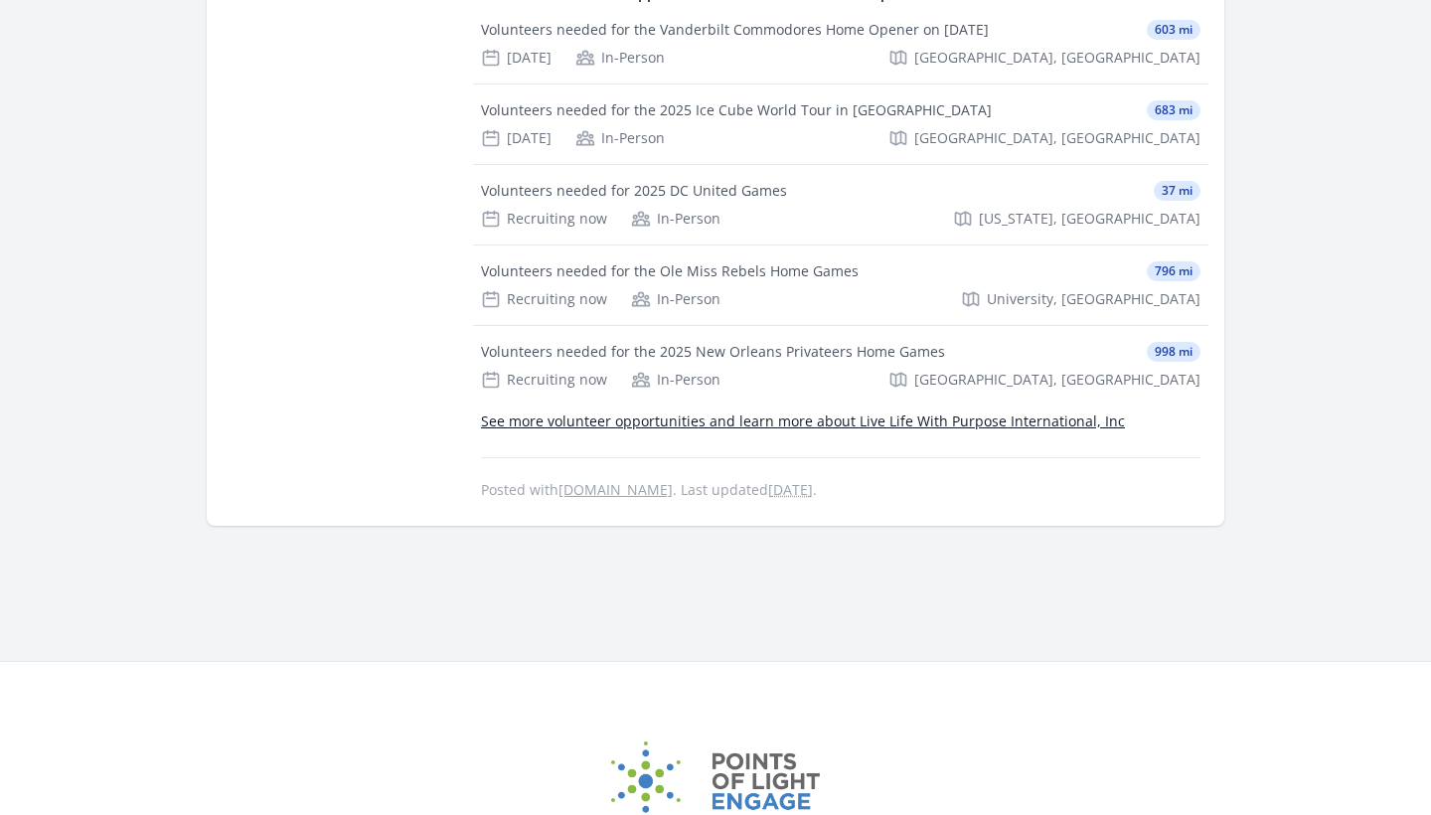
scroll to position [818, 0]
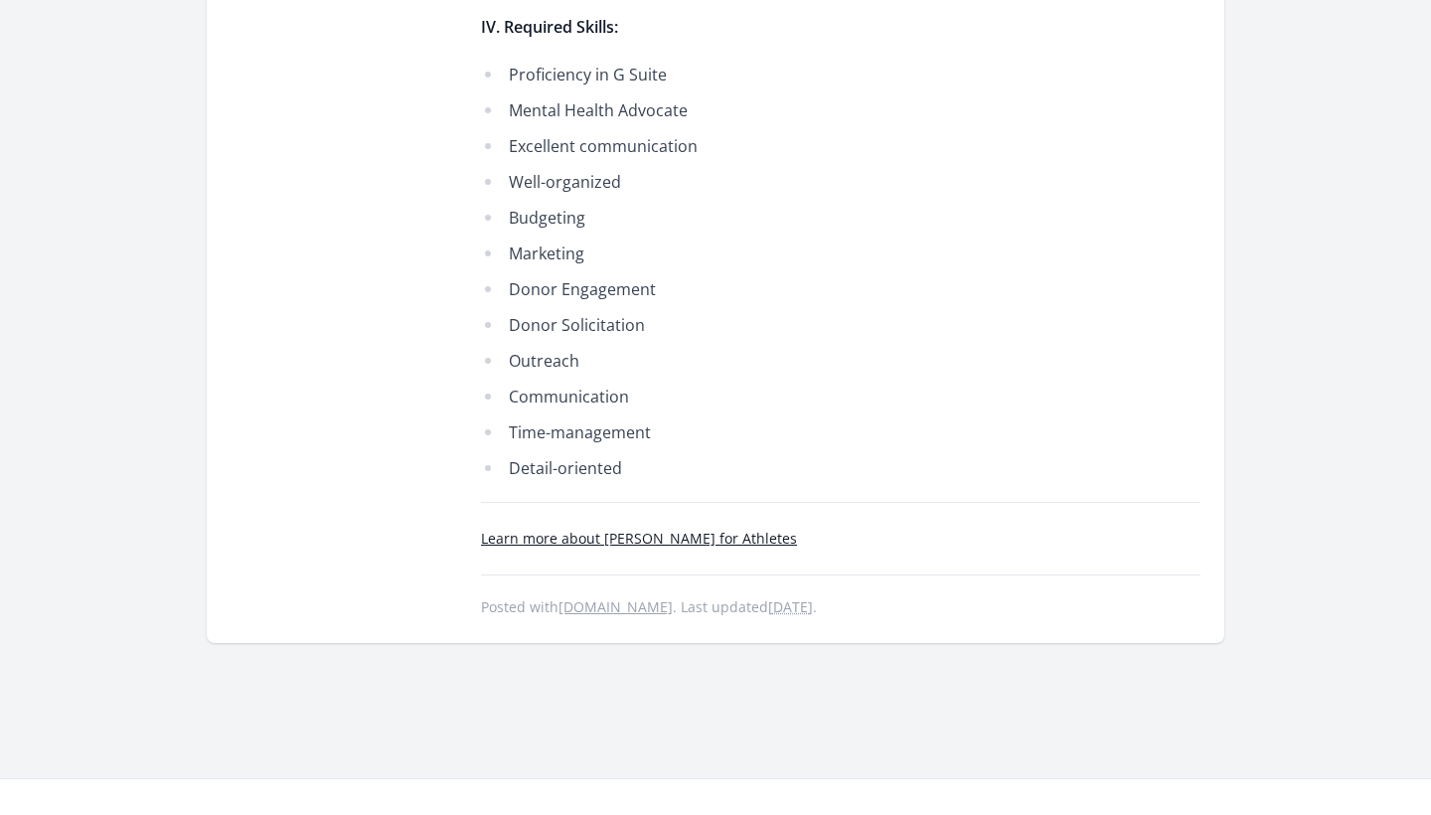
scroll to position [1414, 0]
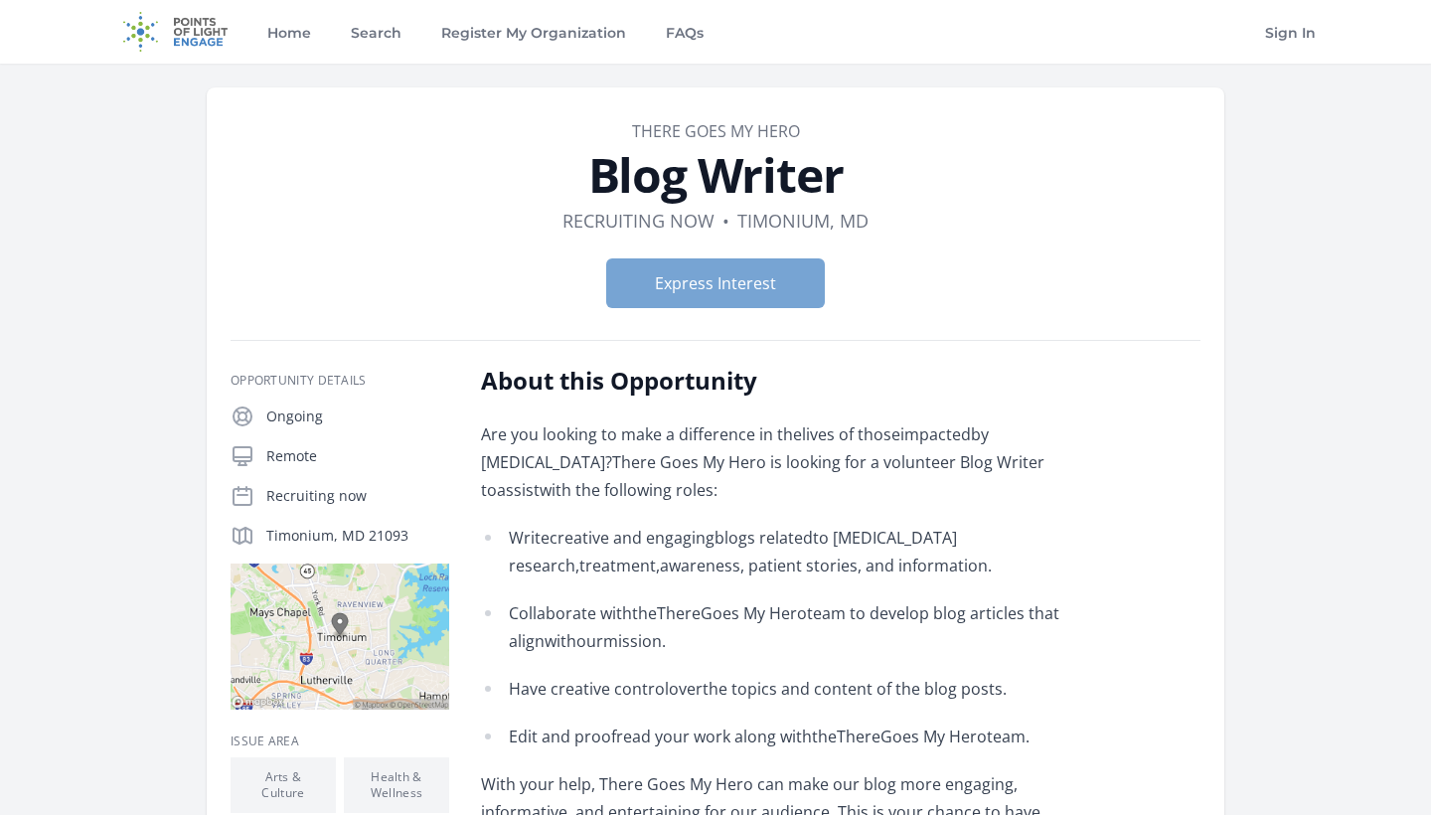
click at [690, 284] on button "Express Interest" at bounding box center [715, 283] width 219 height 50
